Goal: Download file/media

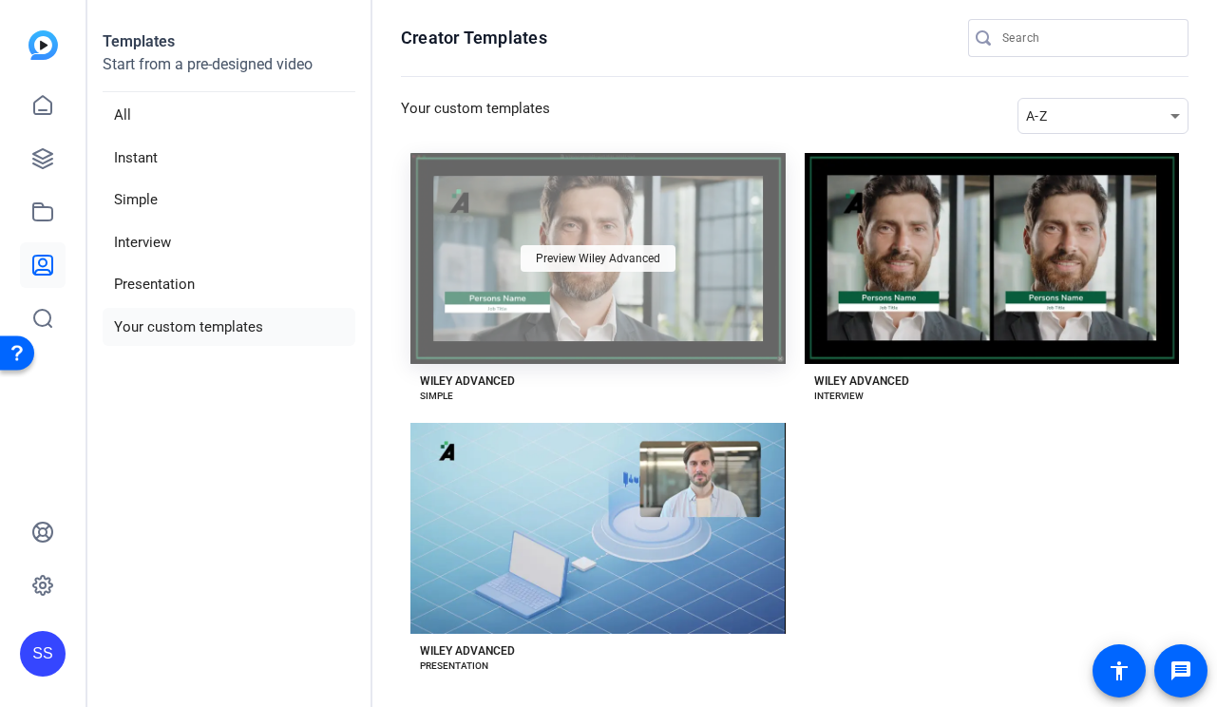
click at [608, 264] on span "Preview Wiley Advanced" at bounding box center [598, 258] width 124 height 11
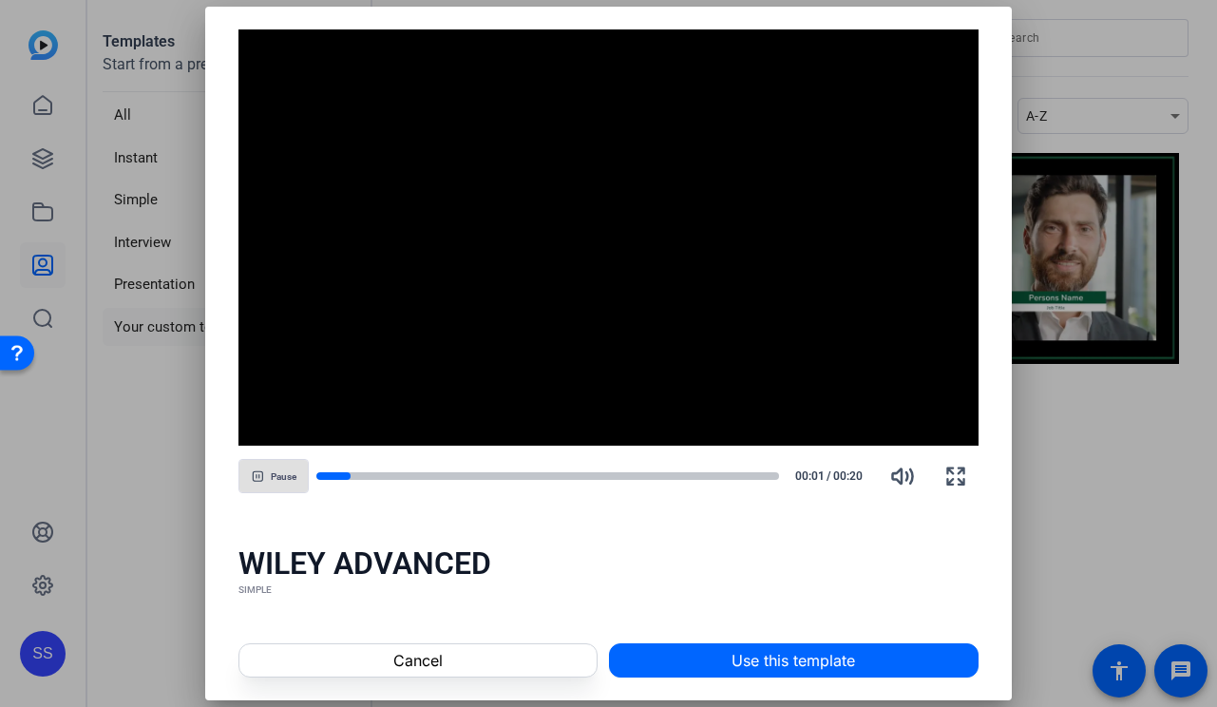
click at [287, 478] on span "Pause" at bounding box center [284, 476] width 26 height 11
click at [1101, 60] on div at bounding box center [608, 353] width 1217 height 707
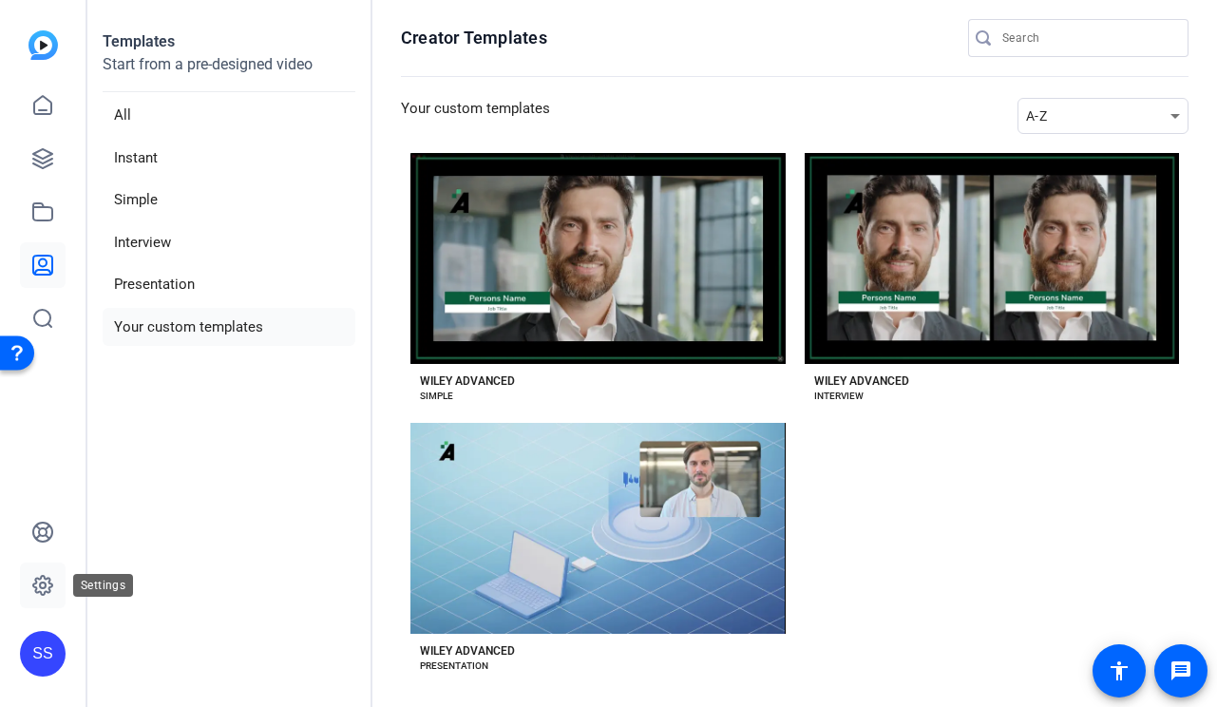
click at [49, 580] on icon at bounding box center [42, 585] width 19 height 19
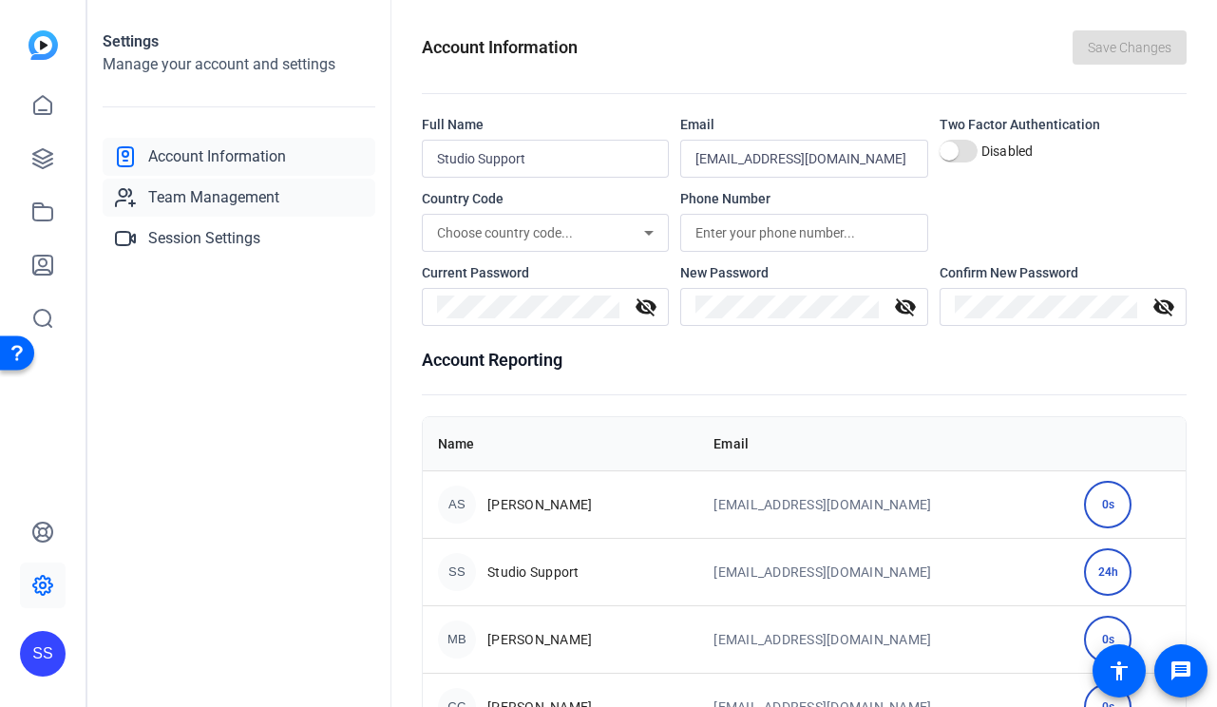
click at [209, 206] on span "Team Management" at bounding box center [213, 197] width 131 height 23
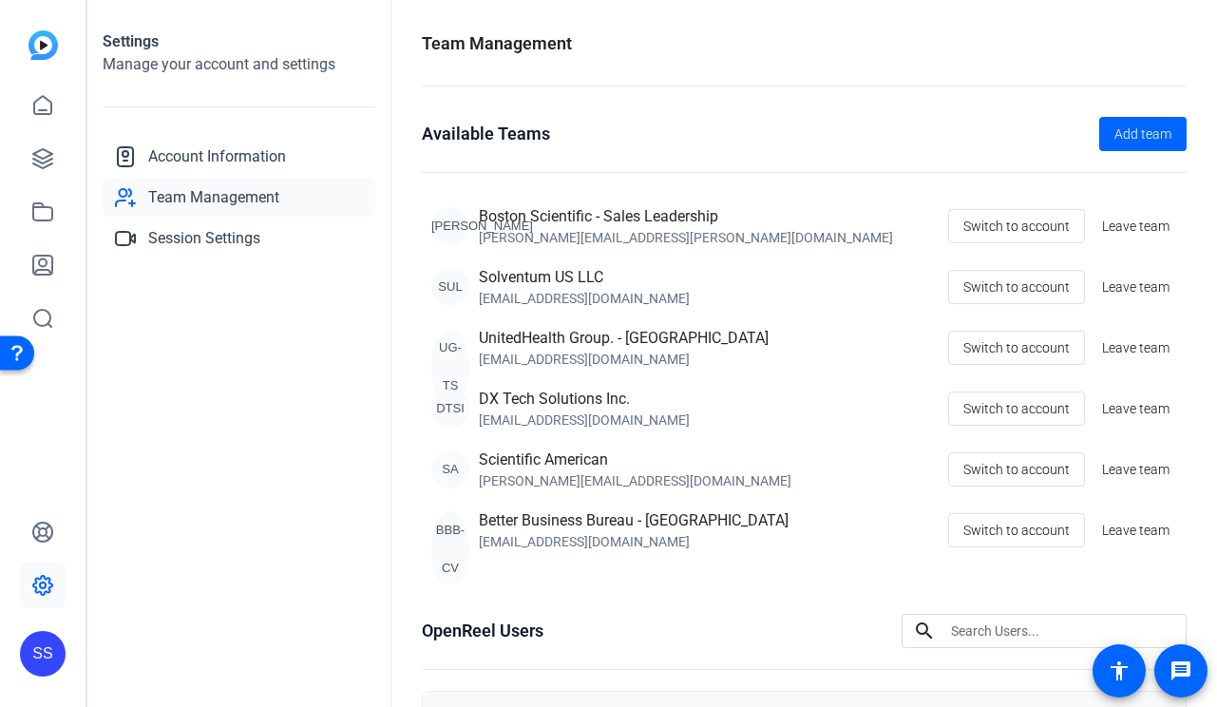
scroll to position [428, 0]
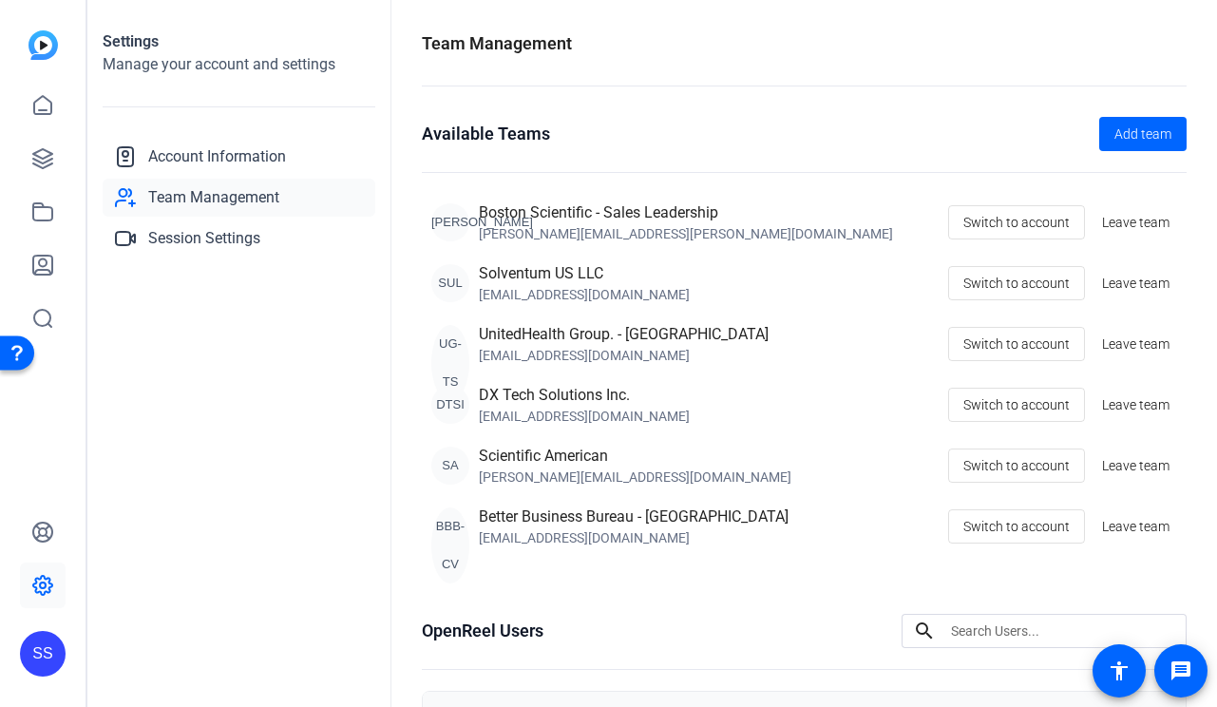
click at [45, 642] on div "SS" at bounding box center [43, 654] width 46 height 46
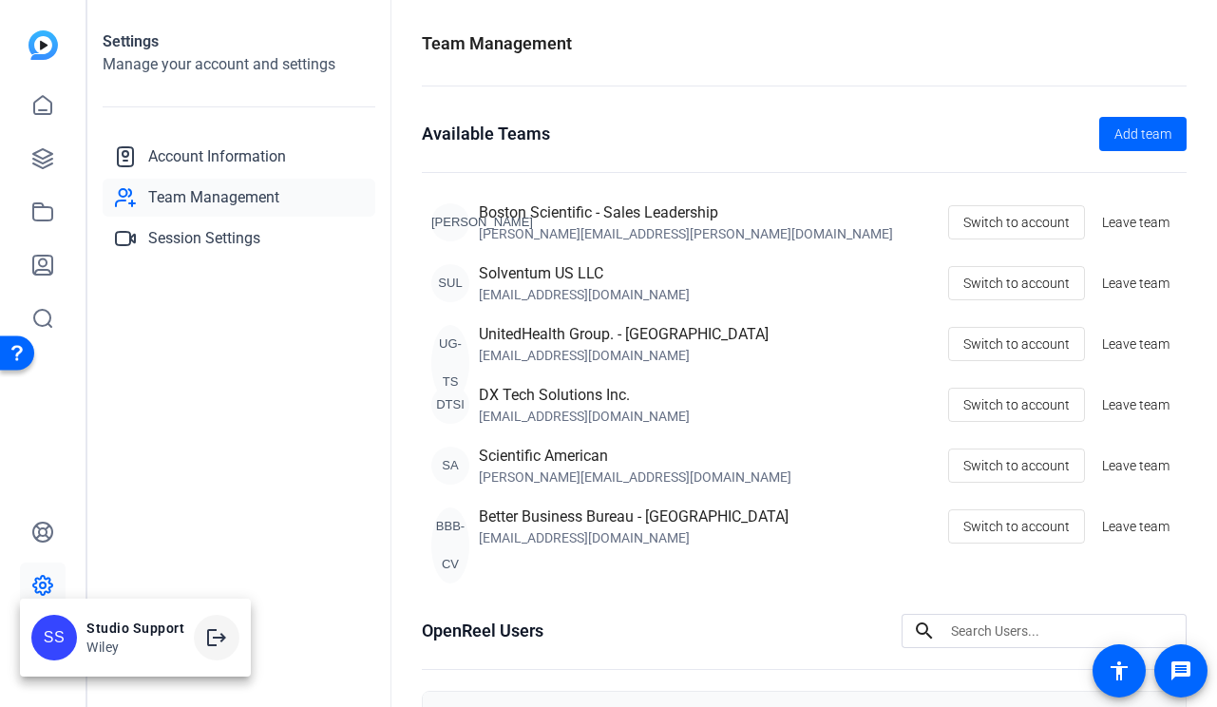
click at [216, 632] on mat-icon "logout" at bounding box center [216, 637] width 23 height 23
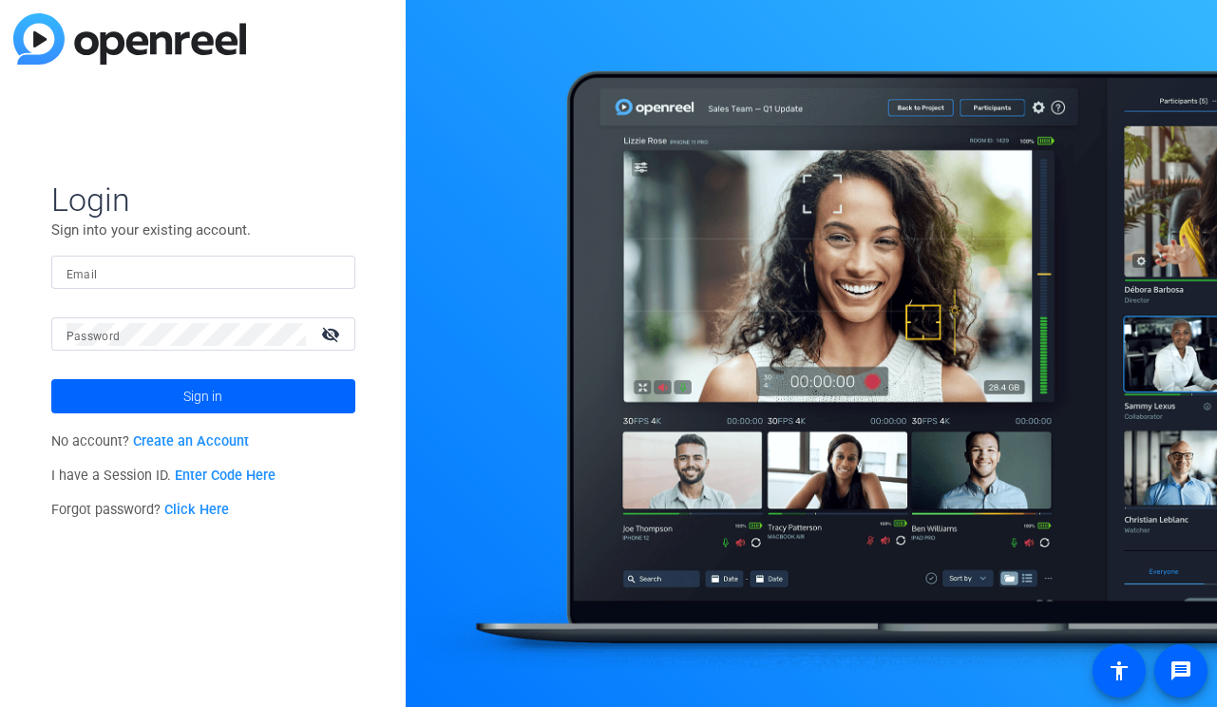
click at [243, 276] on input "Email" at bounding box center [204, 272] width 274 height 23
click at [327, 265] on img at bounding box center [323, 272] width 13 height 23
type input "[EMAIL_ADDRESS][DOMAIN_NAME]"
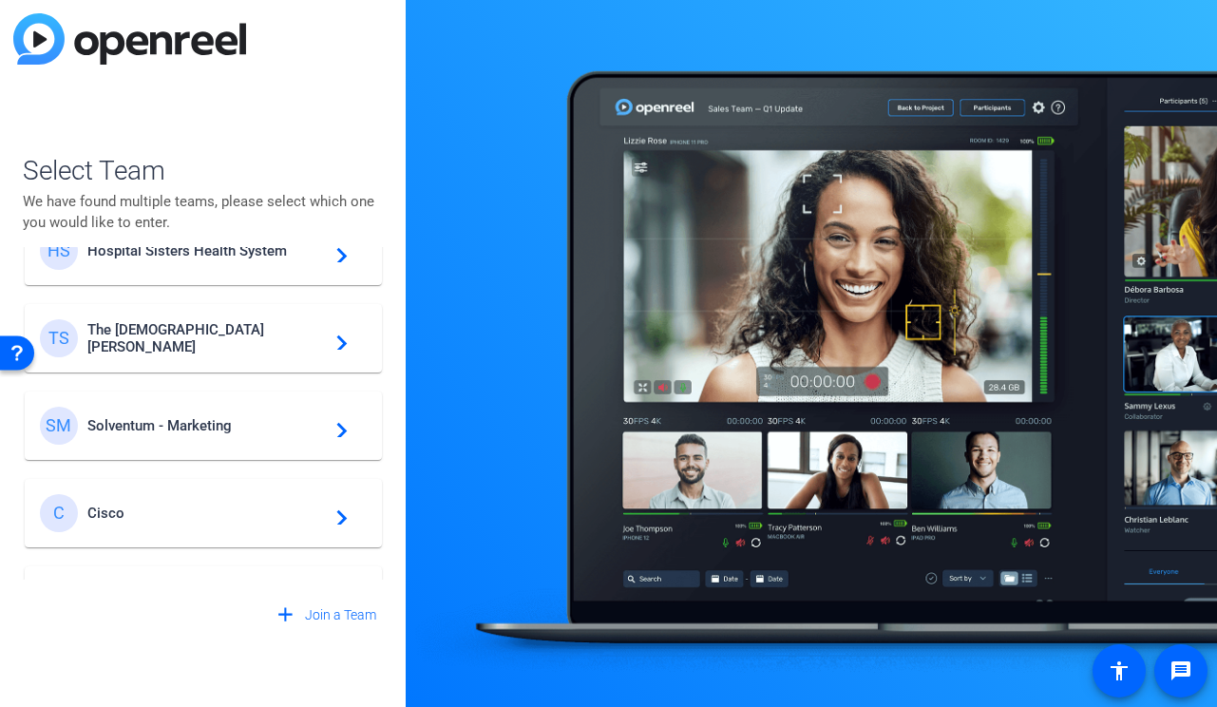
scroll to position [580, 0]
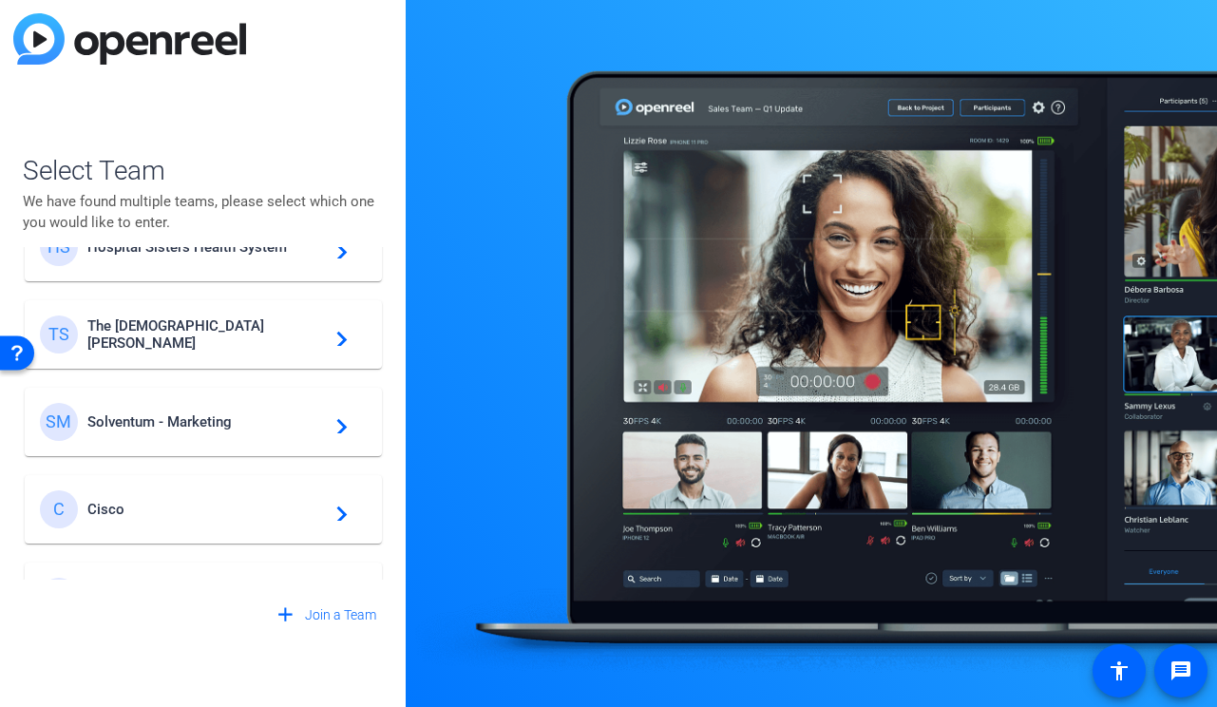
click at [305, 427] on span "Solventum - Marketing" at bounding box center [206, 421] width 238 height 17
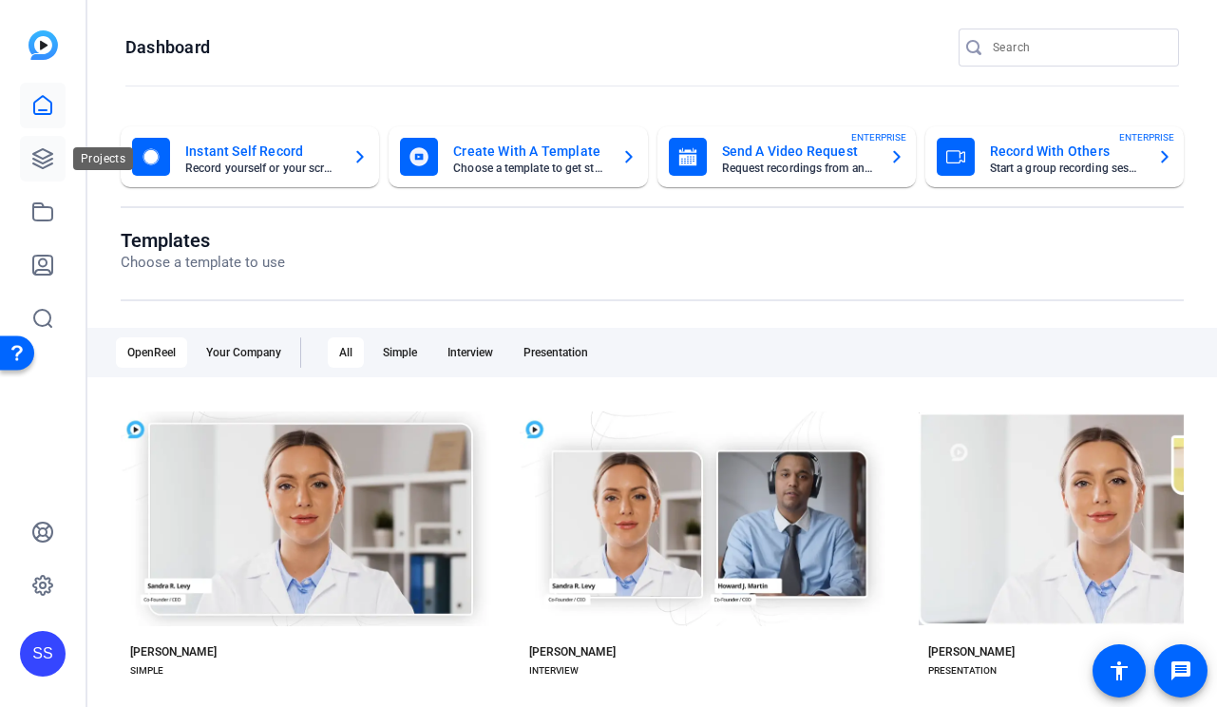
click at [47, 158] on icon at bounding box center [42, 158] width 19 height 19
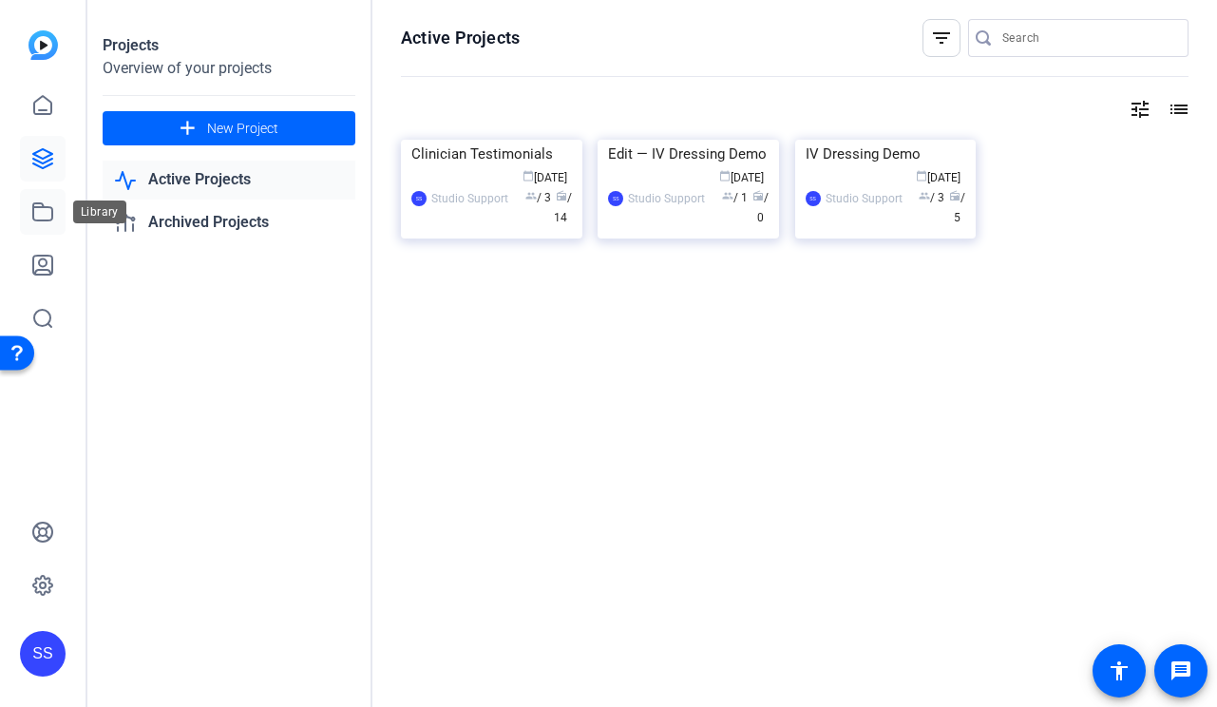
click at [60, 214] on link at bounding box center [43, 212] width 46 height 46
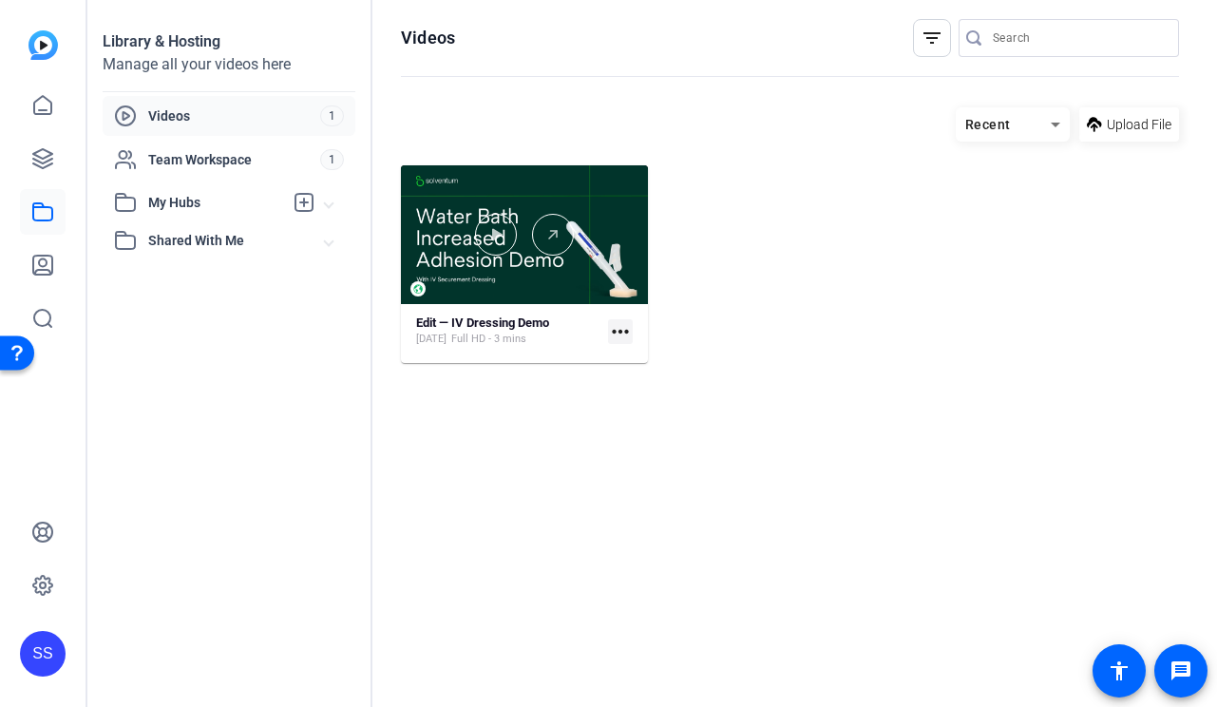
click at [457, 309] on mat-card "Edit — IV Dressing Demo [DATE] Full HD - 3 mins more_horiz" at bounding box center [524, 264] width 247 height 198
click at [457, 319] on strong "Edit — IV Dressing Demo" at bounding box center [482, 322] width 133 height 14
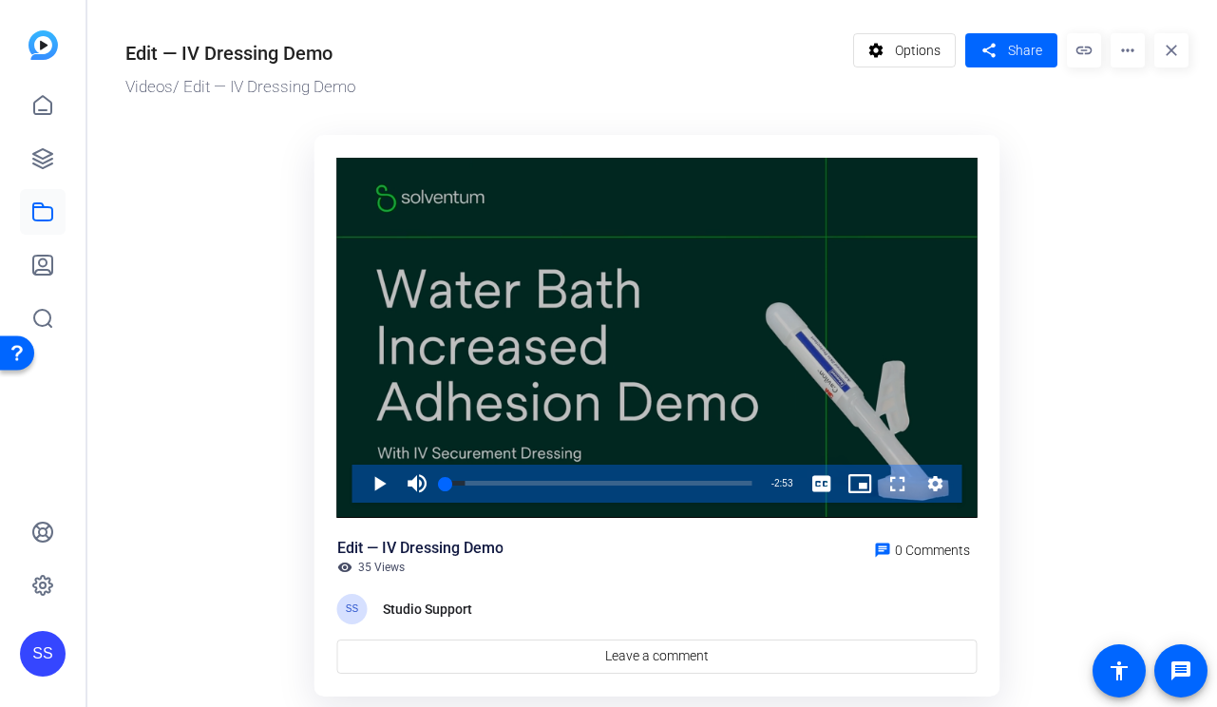
click at [457, 319] on div "Video Player" at bounding box center [657, 338] width 640 height 360
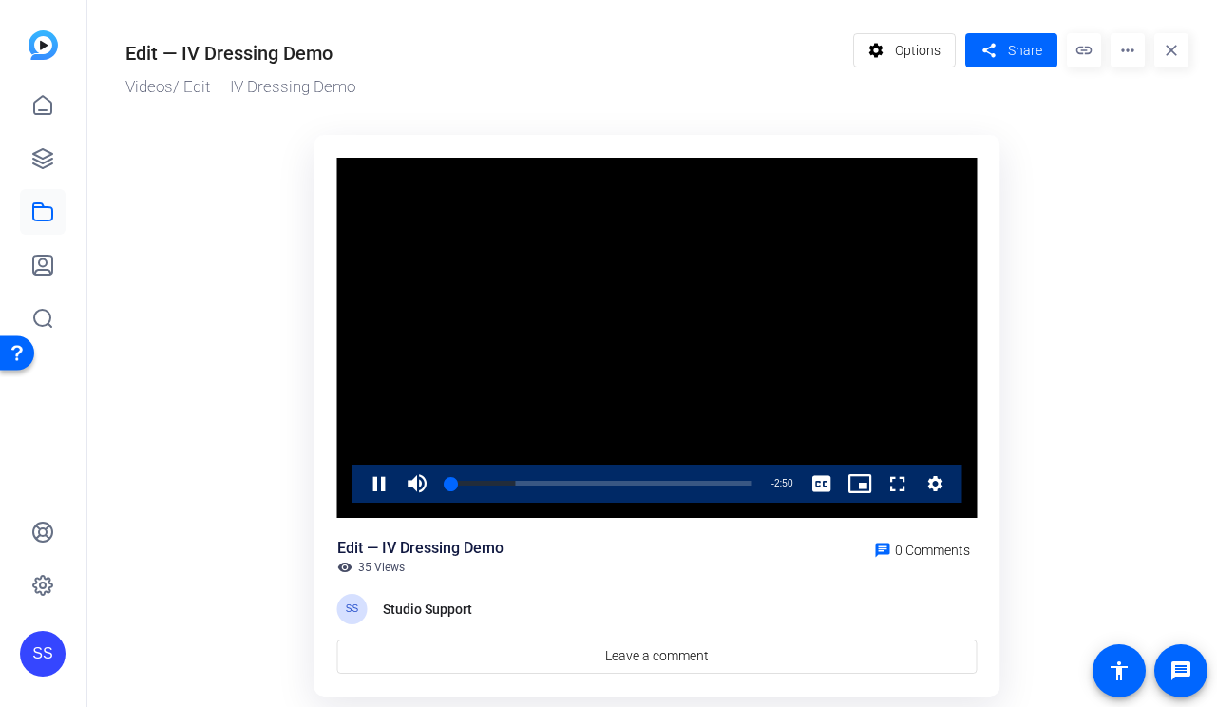
click at [555, 544] on div "Edit — IV Dressing Demo visibility 35 Views chat 0 Comments" at bounding box center [657, 556] width 640 height 38
click at [360, 488] on span "Video Player" at bounding box center [360, 484] width 0 height 38
click at [1143, 56] on mat-icon "more_horiz" at bounding box center [1128, 50] width 34 height 34
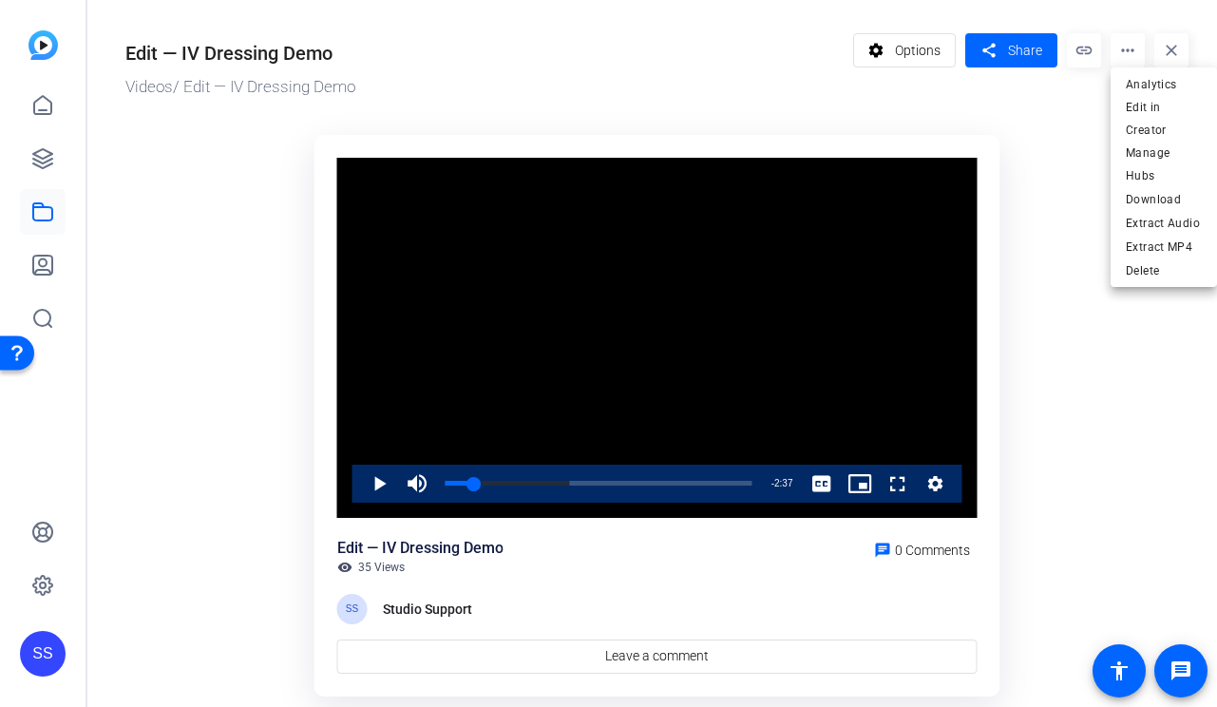
click at [26, 166] on div at bounding box center [608, 353] width 1217 height 707
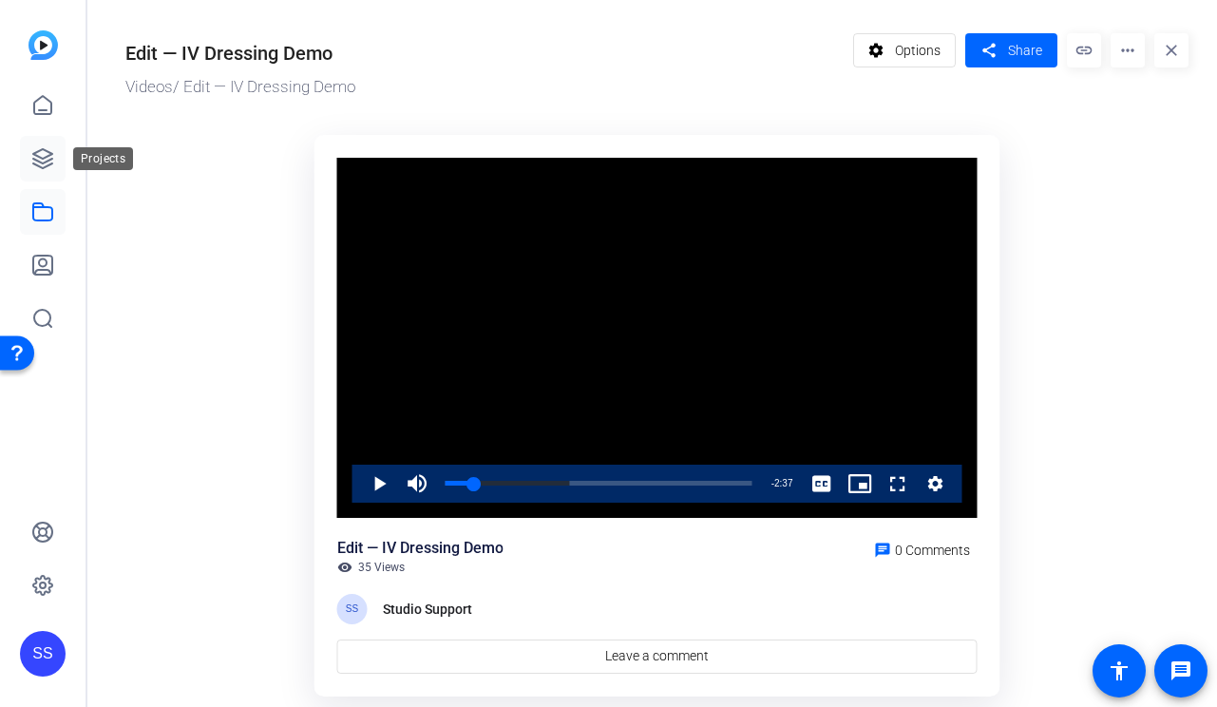
click at [39, 157] on icon at bounding box center [42, 158] width 19 height 19
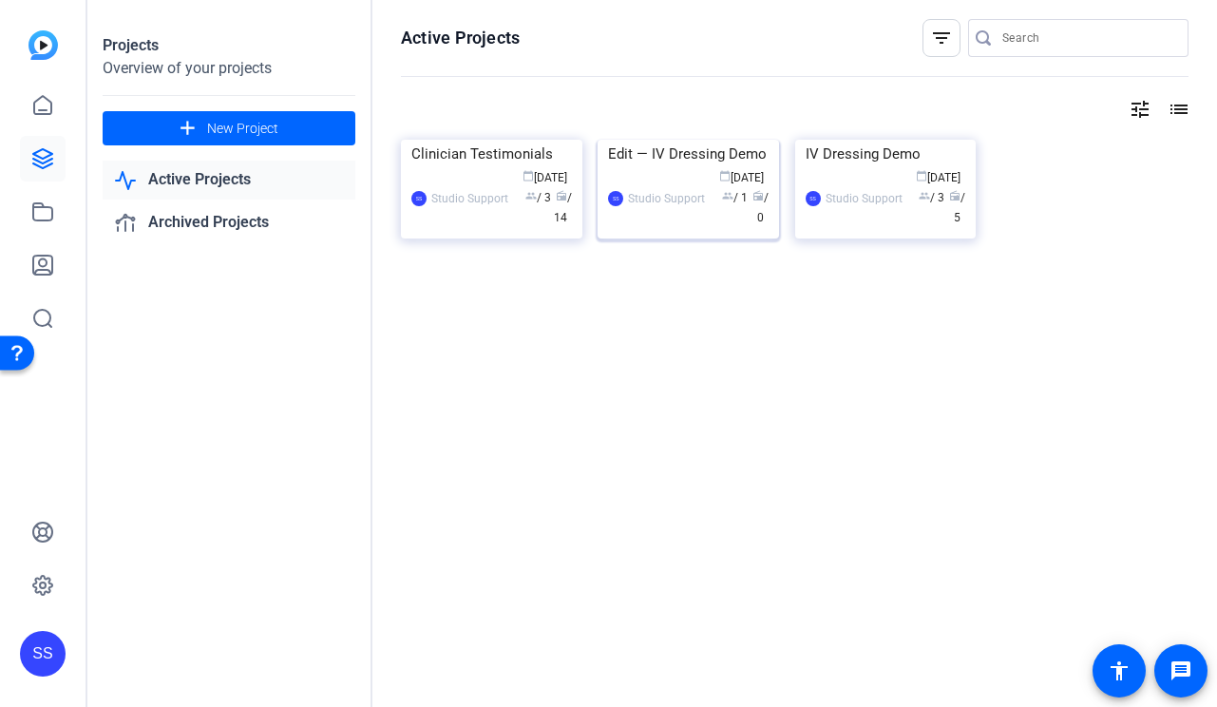
click at [656, 168] on div "Edit — IV Dressing Demo" at bounding box center [688, 154] width 161 height 29
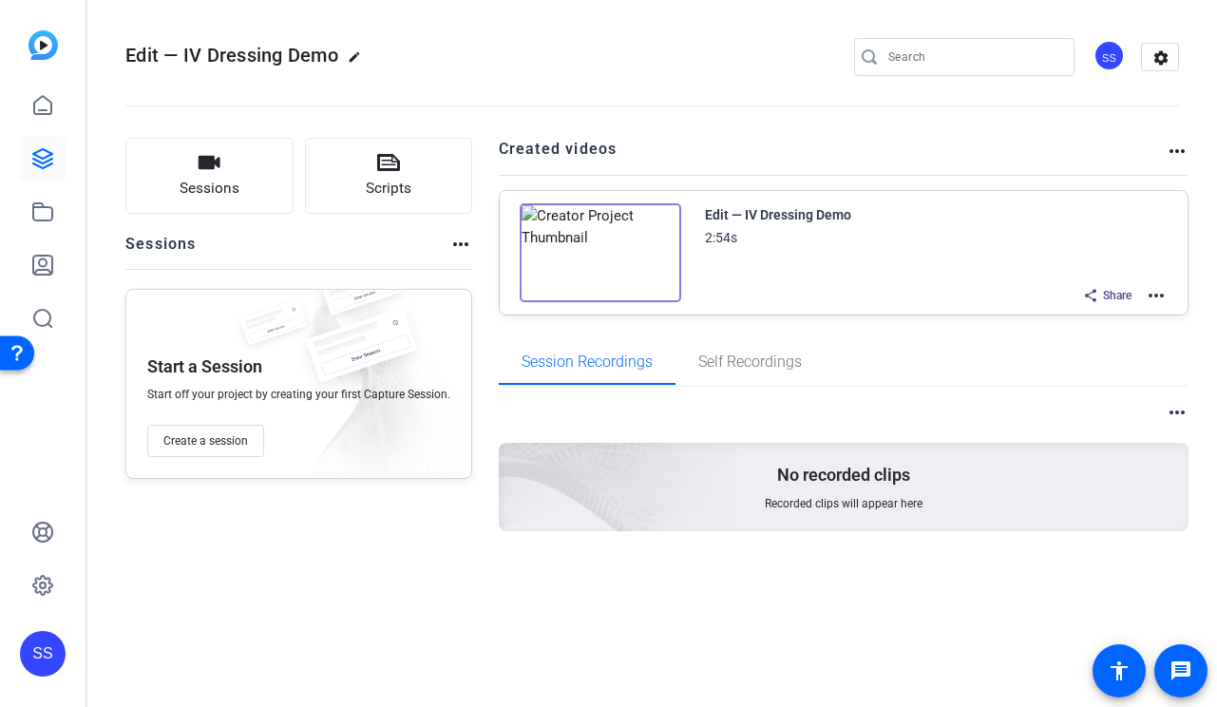
click at [1162, 288] on mat-icon "more_horiz" at bounding box center [1156, 295] width 23 height 23
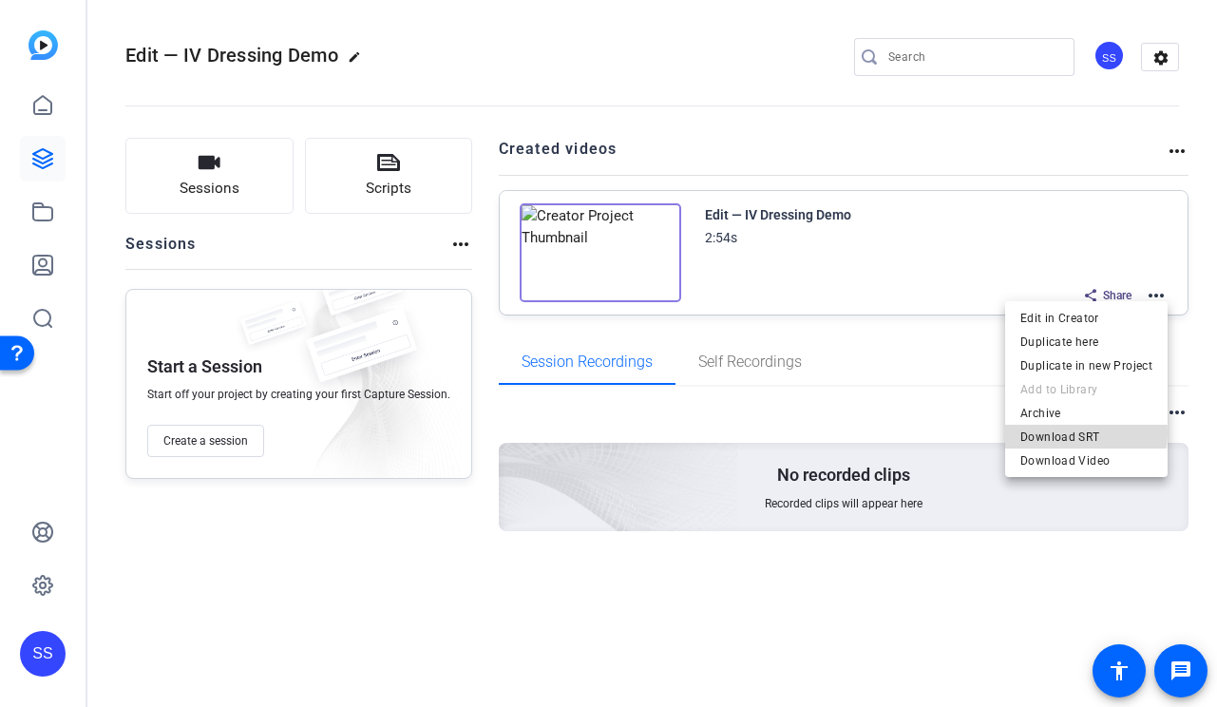
click at [1084, 433] on span "Download SRT" at bounding box center [1086, 437] width 132 height 23
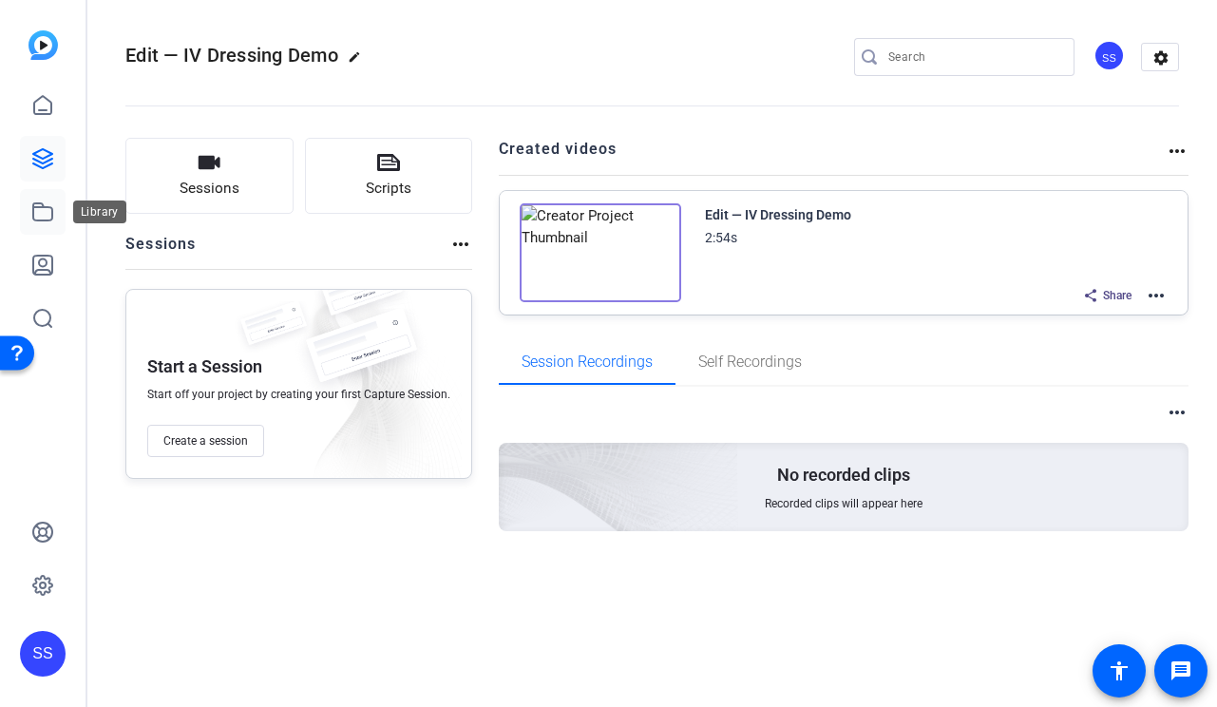
click at [48, 223] on link at bounding box center [43, 212] width 46 height 46
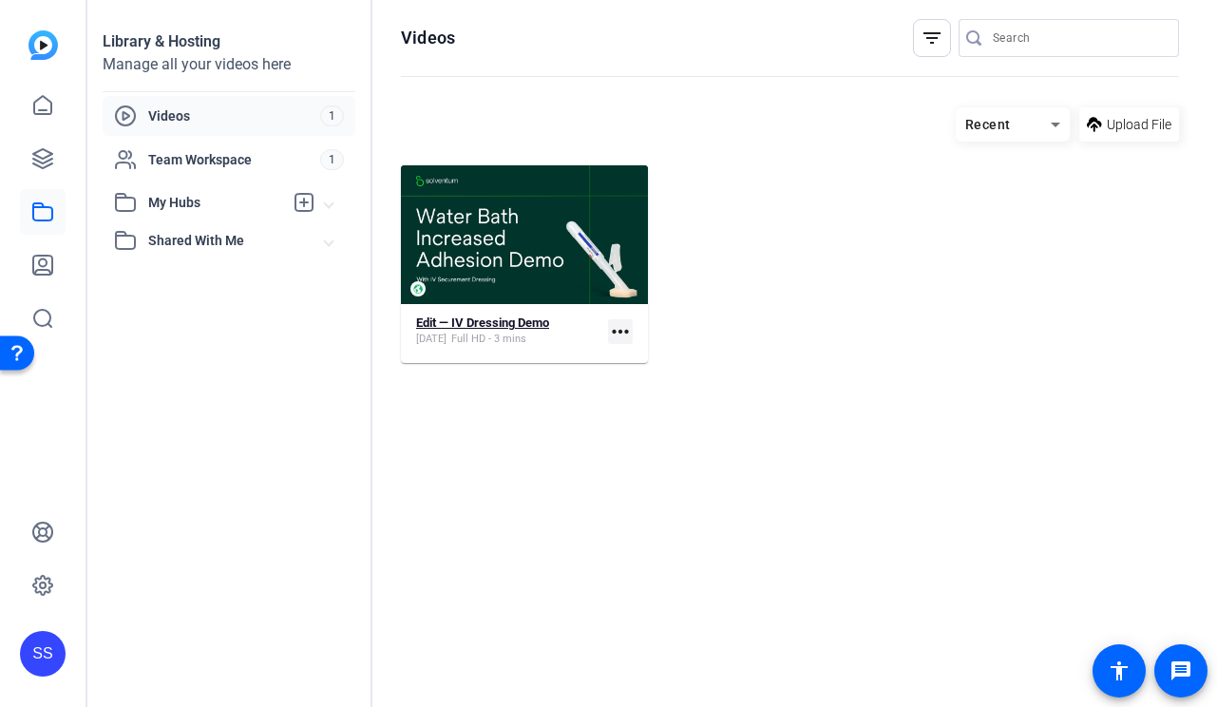
click at [519, 319] on strong "Edit — IV Dressing Demo" at bounding box center [482, 322] width 133 height 14
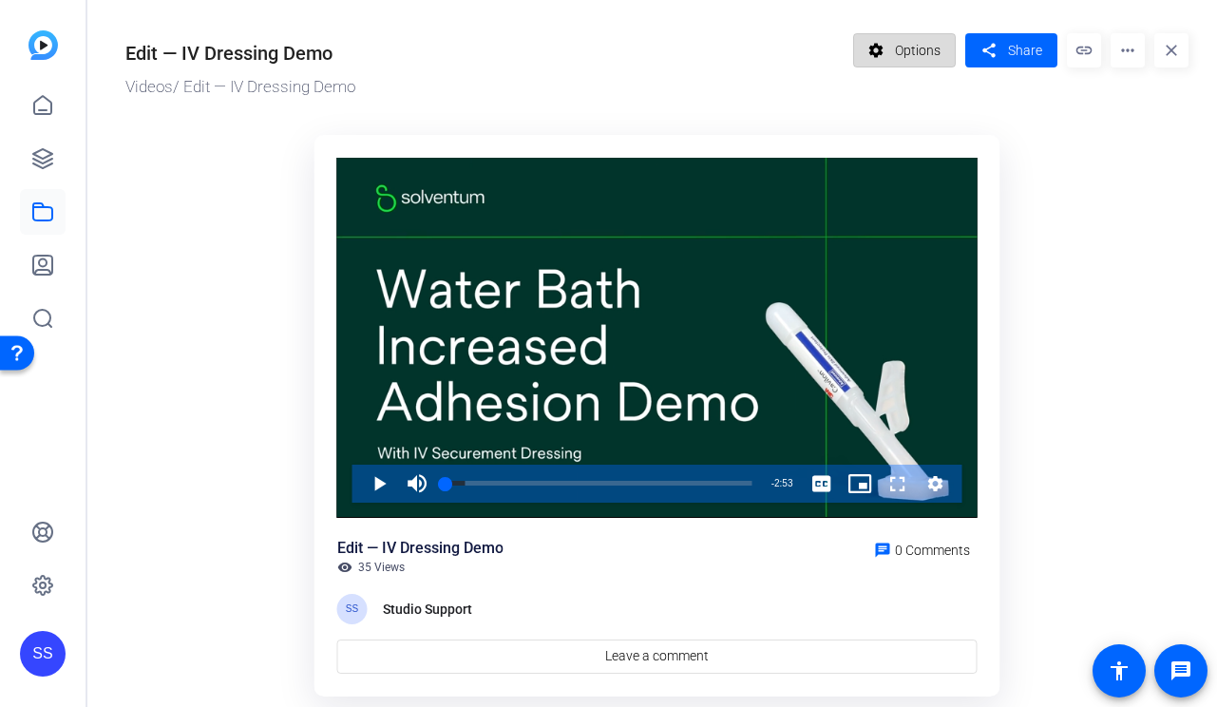
click at [908, 51] on span "Options" at bounding box center [918, 50] width 46 height 36
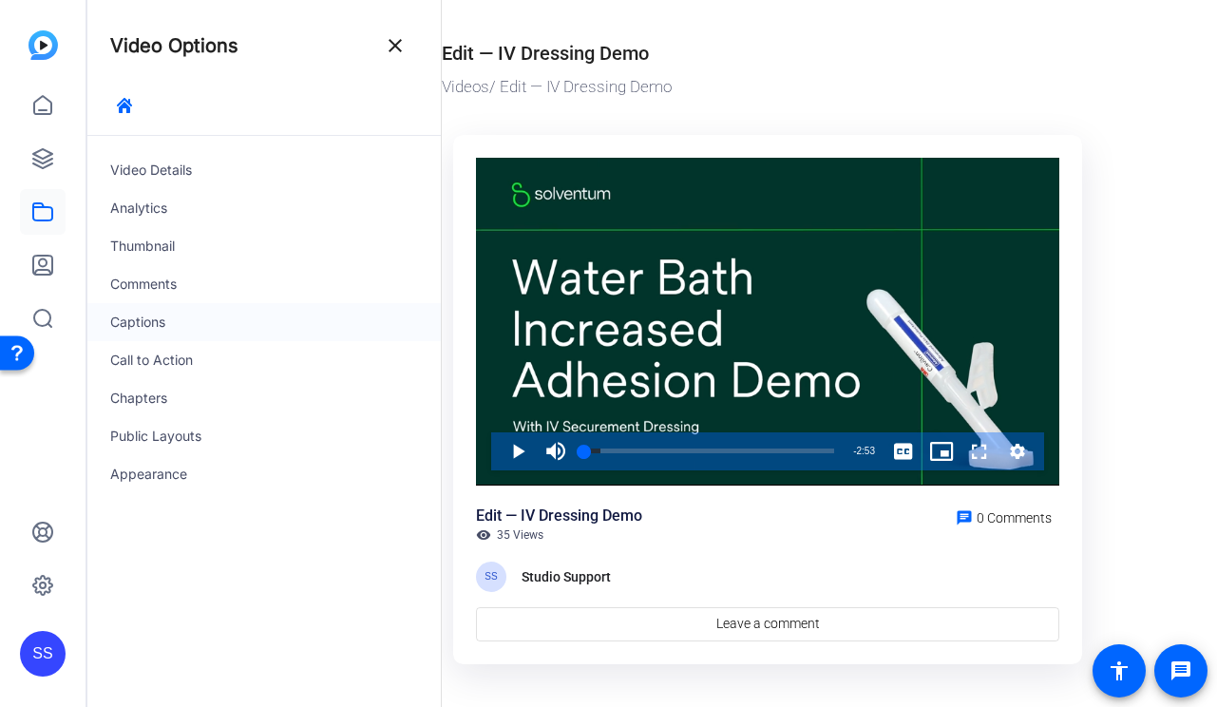
click at [176, 326] on div "Captions" at bounding box center [263, 322] width 353 height 38
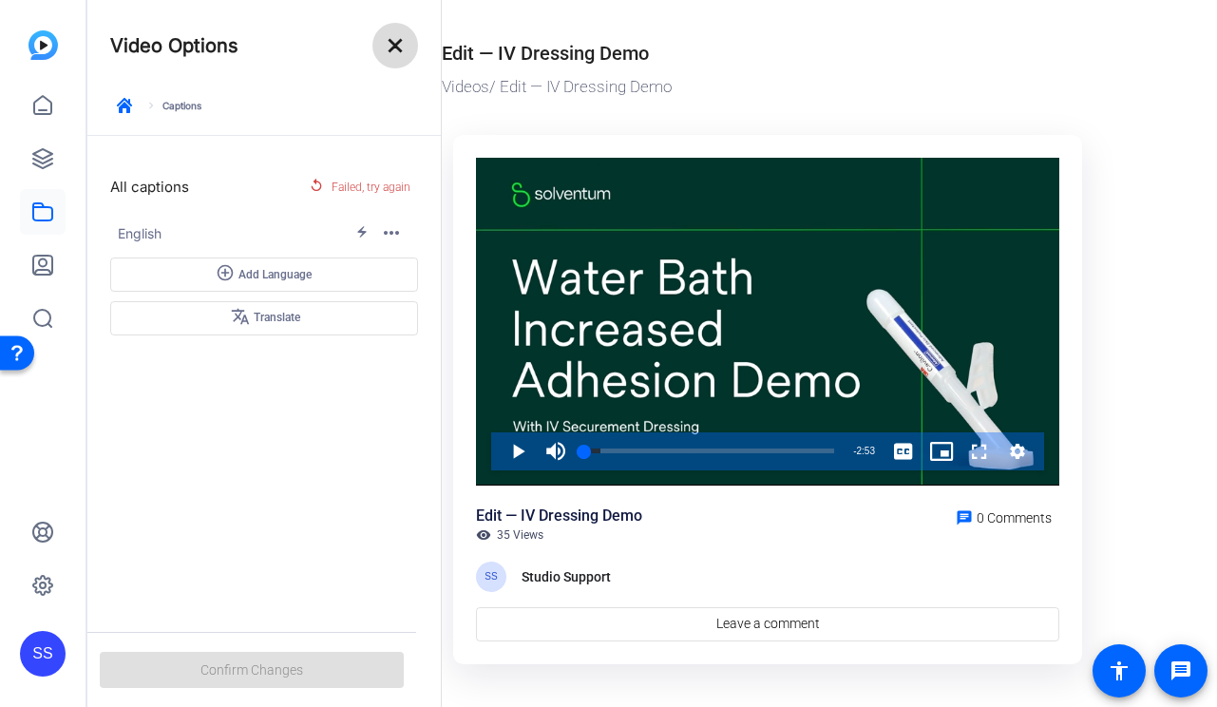
click at [402, 50] on mat-icon "close" at bounding box center [395, 45] width 23 height 23
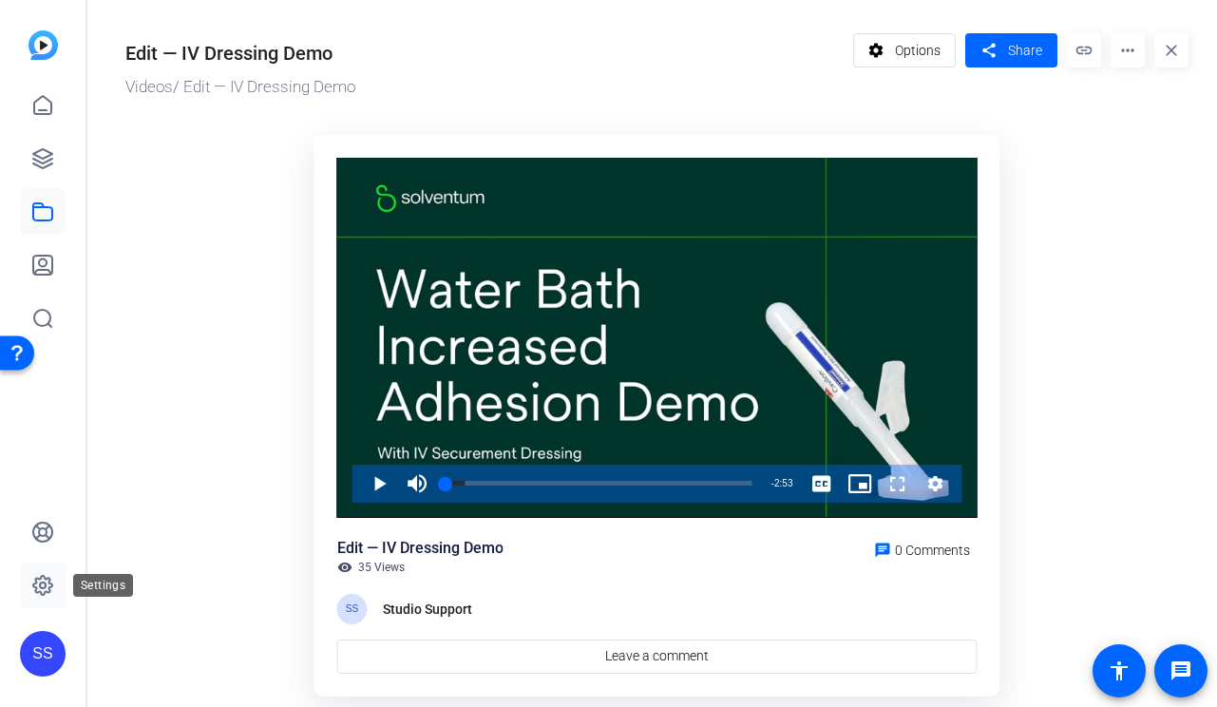
click at [46, 565] on link at bounding box center [43, 585] width 46 height 46
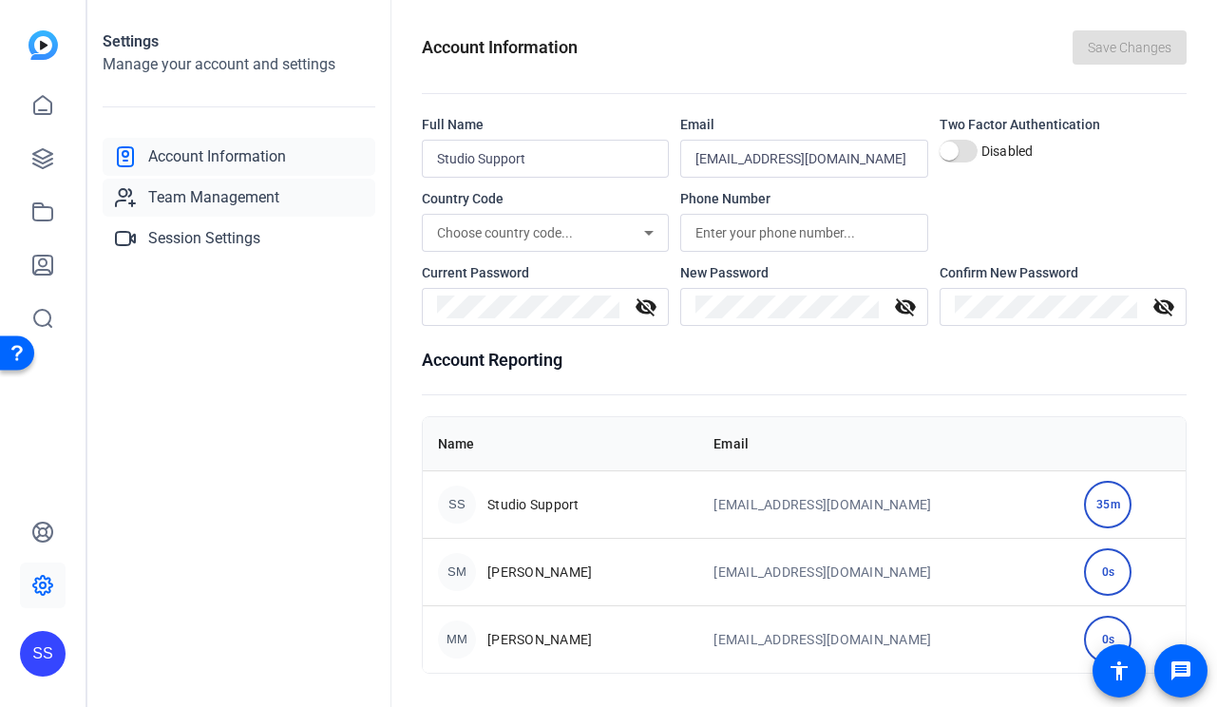
click at [248, 198] on span "Team Management" at bounding box center [213, 197] width 131 height 23
